Goal: Task Accomplishment & Management: Complete application form

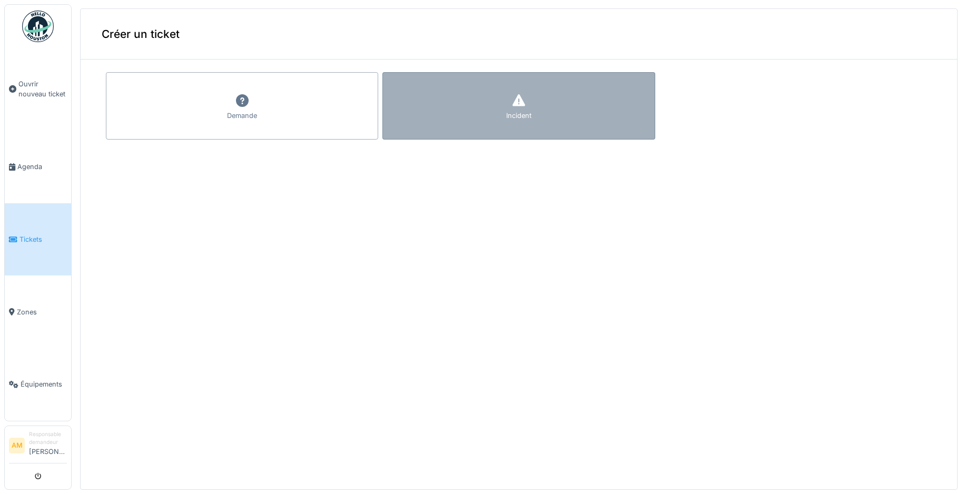
click at [513, 99] on icon at bounding box center [519, 100] width 16 height 13
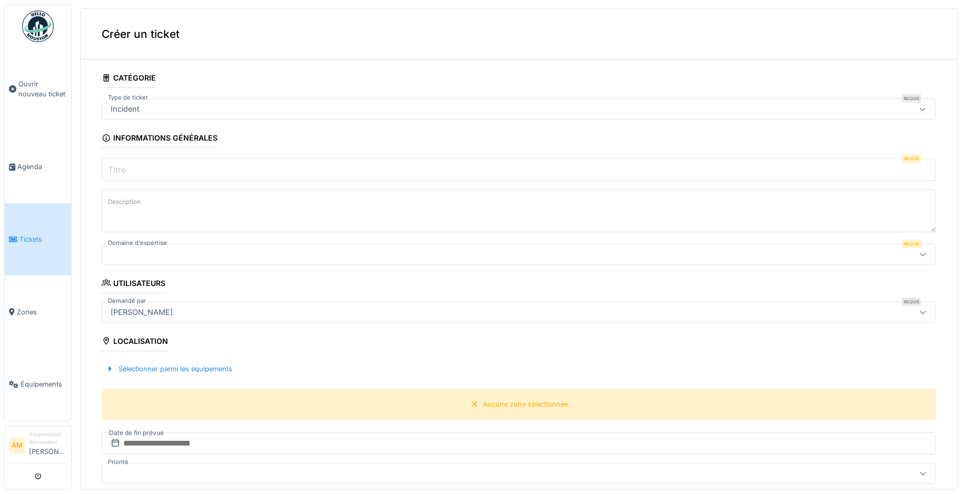
click at [199, 175] on input "Titre" at bounding box center [519, 169] width 834 height 22
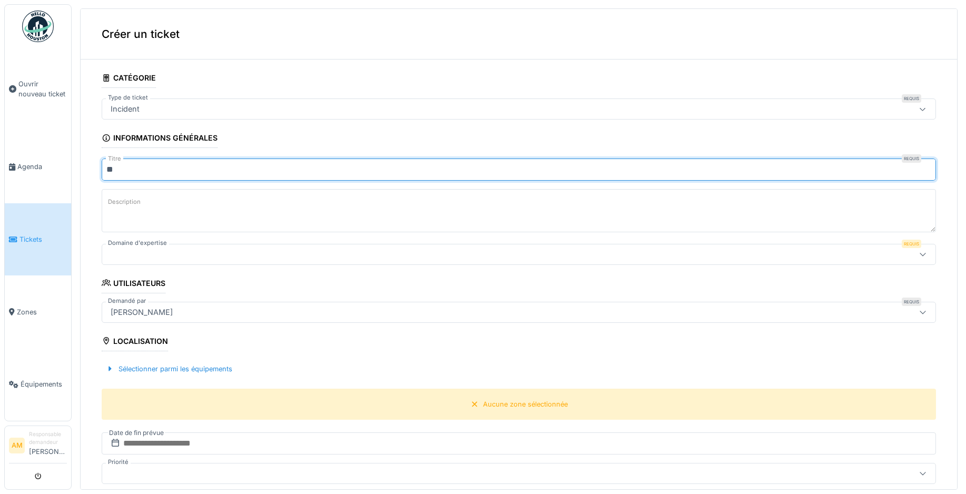
type input "*"
type input "**********"
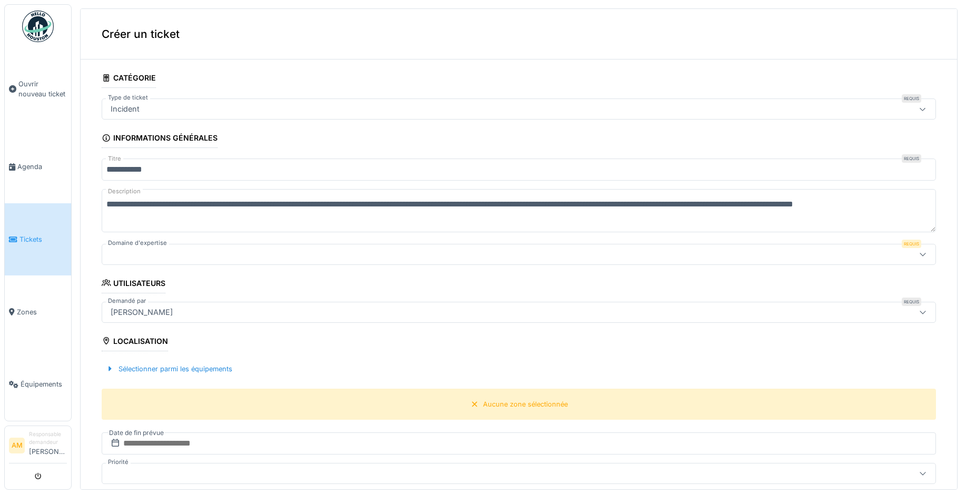
scroll to position [4, 0]
type textarea "**********"
click at [183, 264] on div at bounding box center [519, 254] width 834 height 21
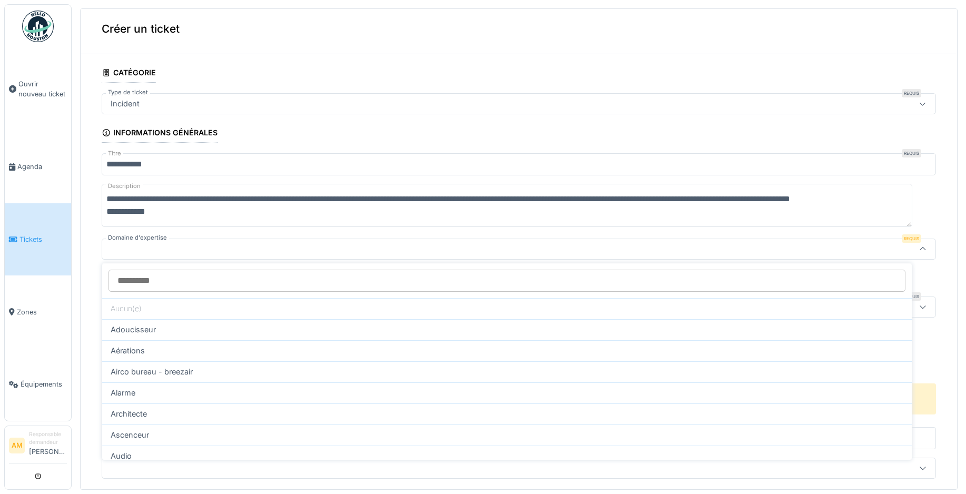
type input "*"
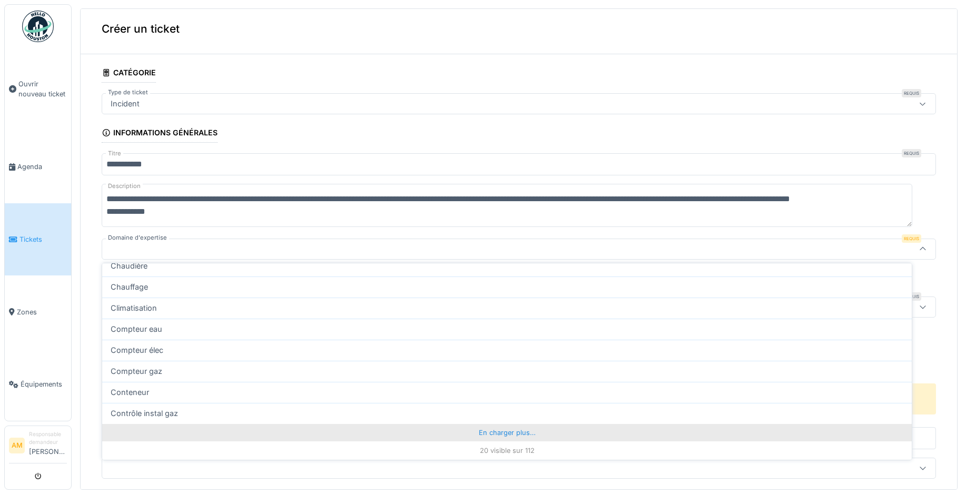
click at [486, 424] on div "En charger plus…" at bounding box center [506, 432] width 809 height 17
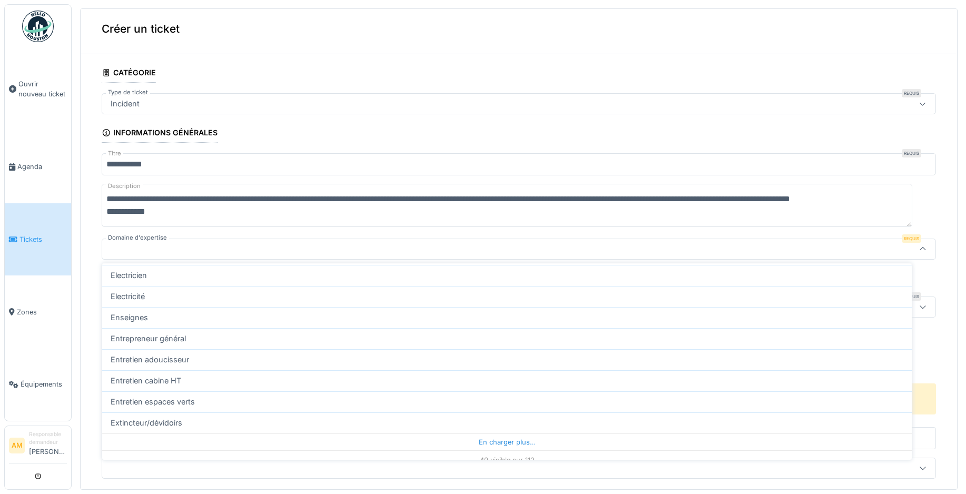
scroll to position [738, 0]
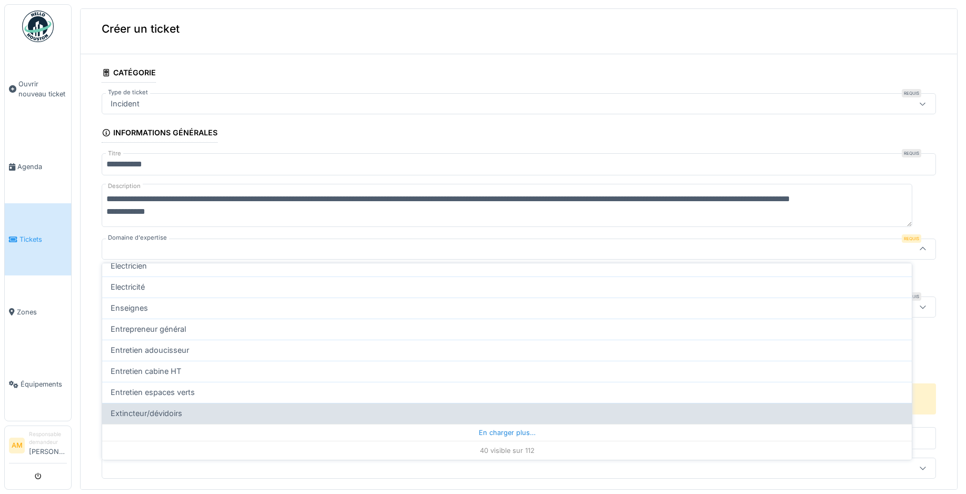
click at [484, 427] on div "En charger plus…" at bounding box center [506, 432] width 809 height 17
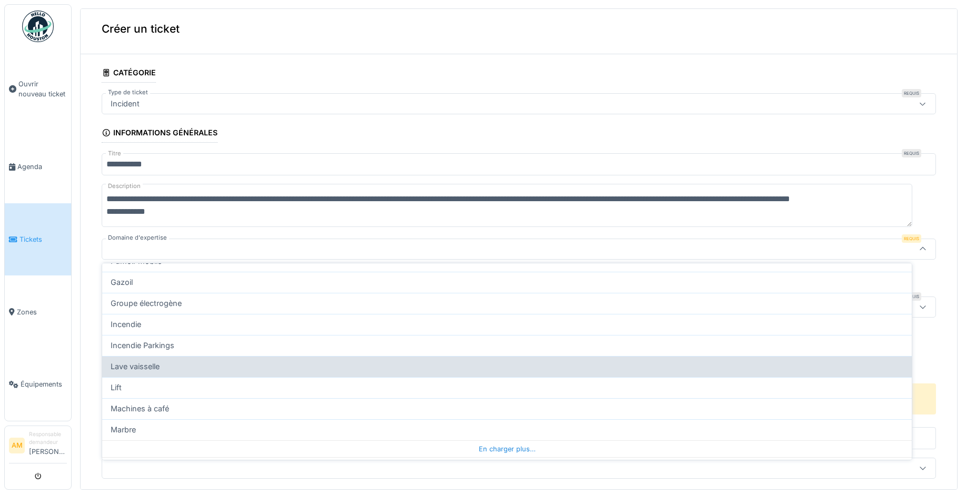
scroll to position [1159, 0]
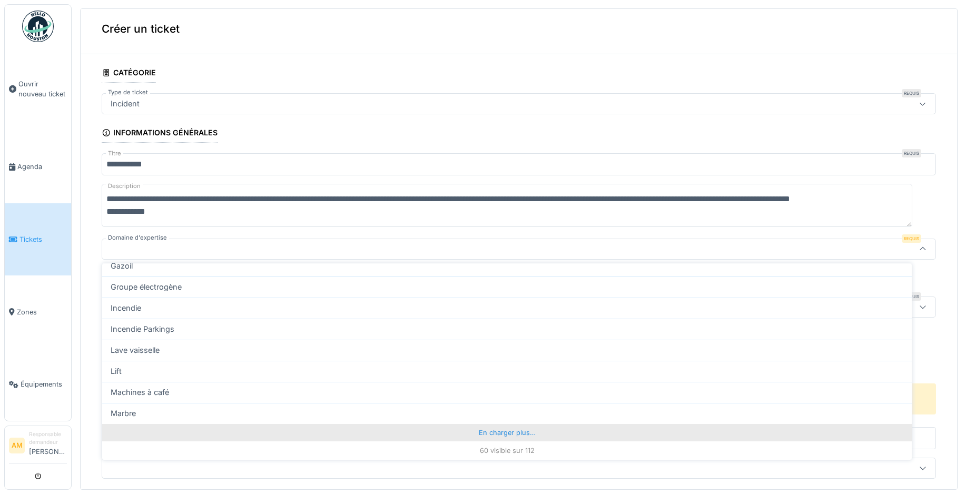
click at [484, 431] on div "En charger plus…" at bounding box center [506, 432] width 809 height 17
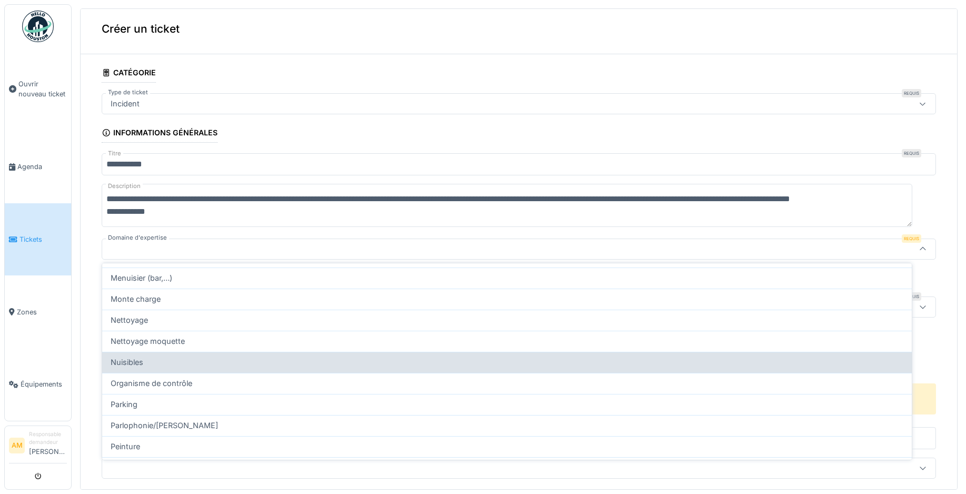
scroll to position [1422, 0]
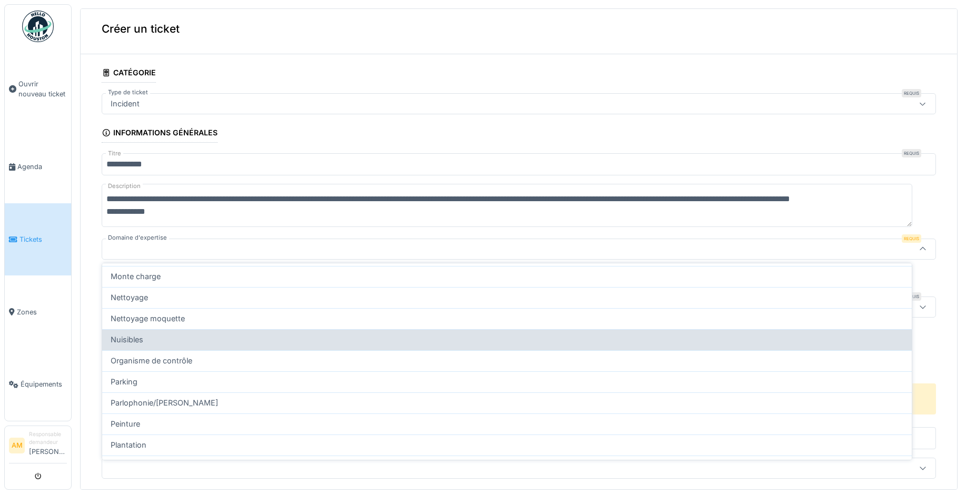
click at [380, 339] on div "Nuisibles" at bounding box center [507, 340] width 792 height 12
type input "***"
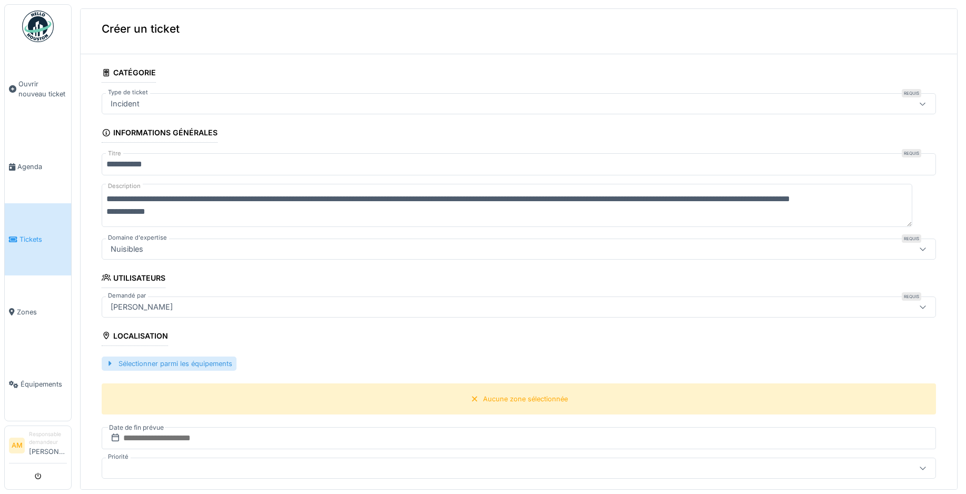
click at [209, 356] on div "Sélectionner parmi les équipements" at bounding box center [169, 363] width 135 height 14
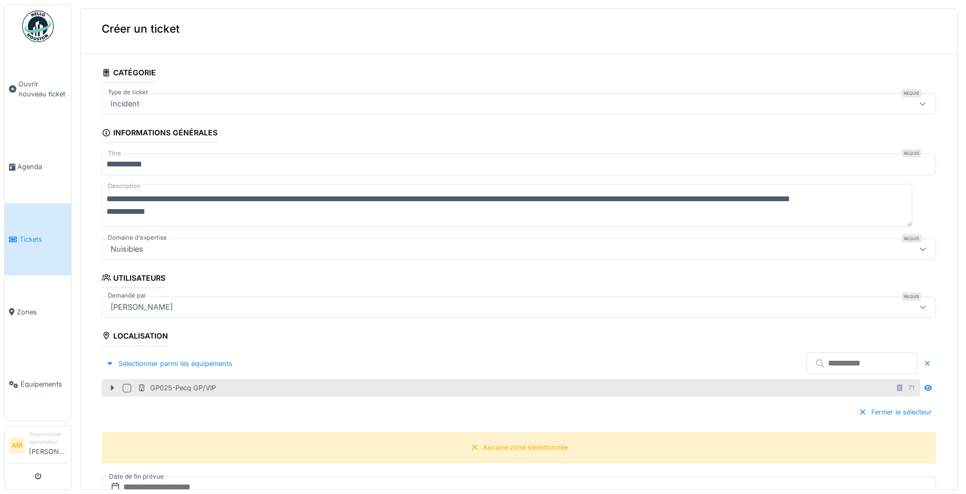
click at [127, 384] on div at bounding box center [127, 388] width 8 height 8
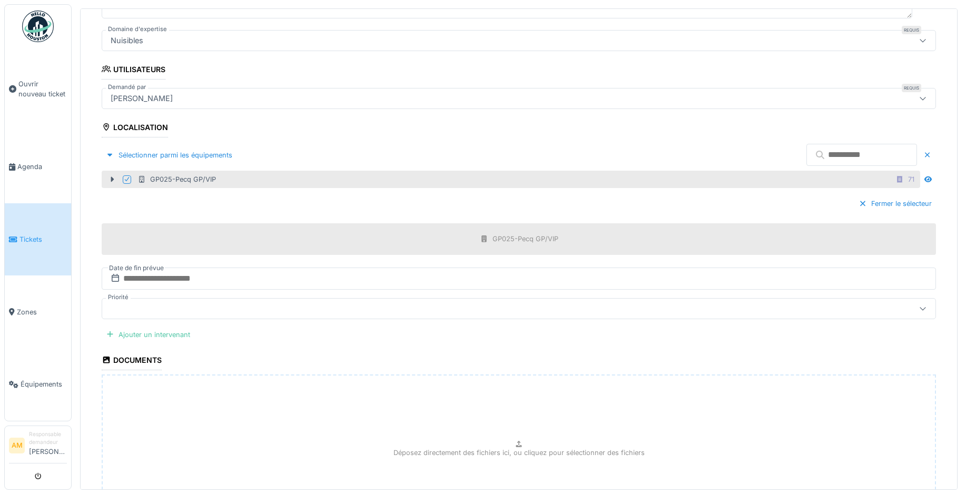
scroll to position [216, 0]
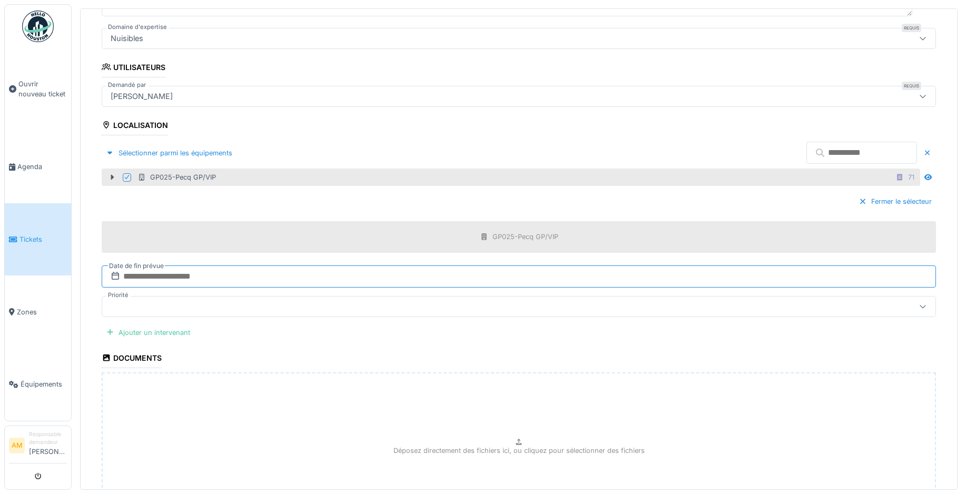
click at [176, 274] on input "text" at bounding box center [519, 276] width 834 height 22
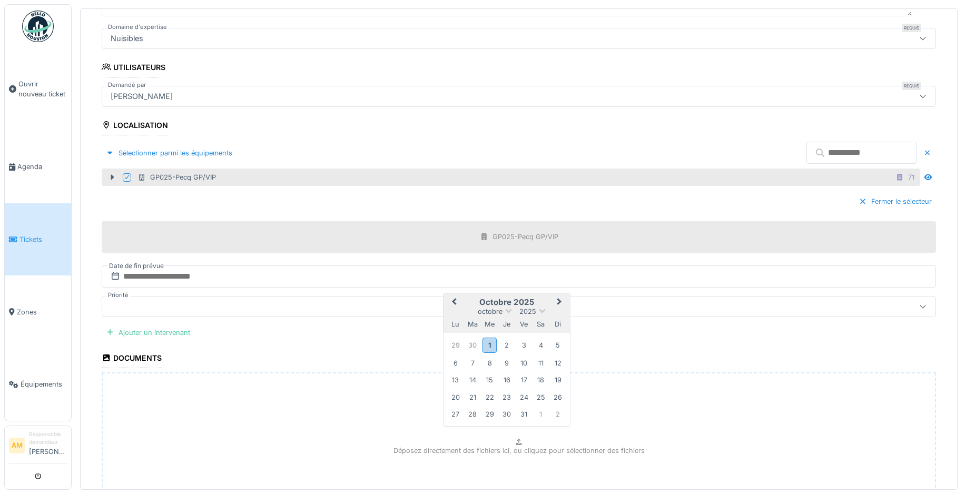
click at [521, 408] on div "31" at bounding box center [524, 414] width 14 height 14
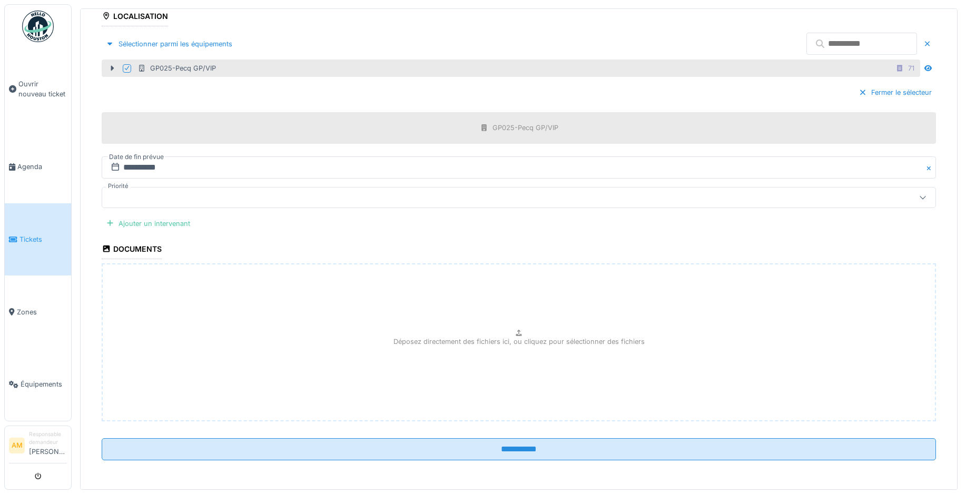
scroll to position [325, 0]
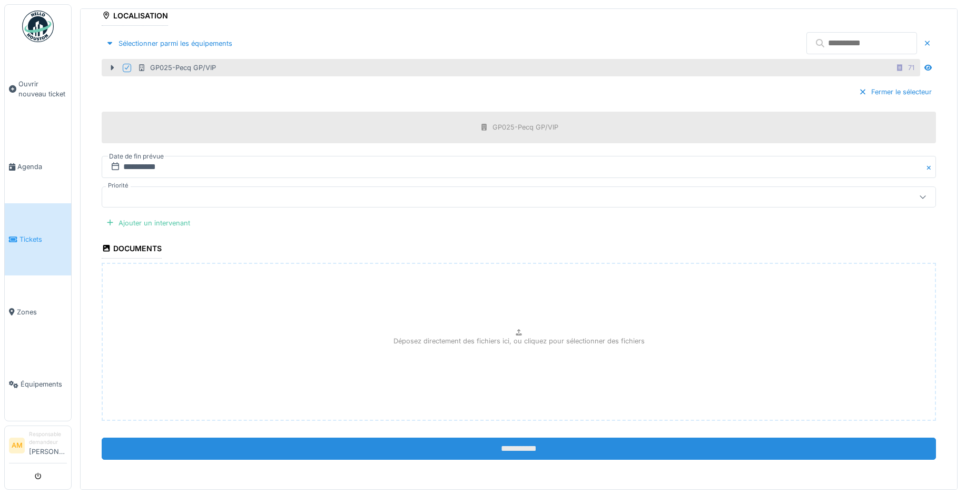
click at [535, 440] on input "**********" at bounding box center [519, 449] width 834 height 22
